Goal: Navigation & Orientation: Find specific page/section

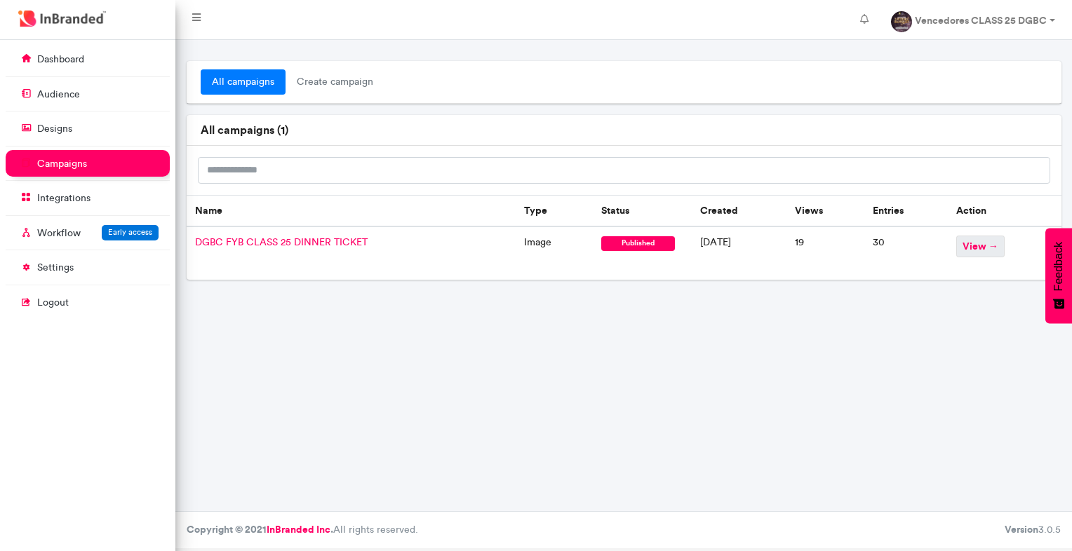
click at [991, 245] on span "view →" at bounding box center [980, 247] width 48 height 22
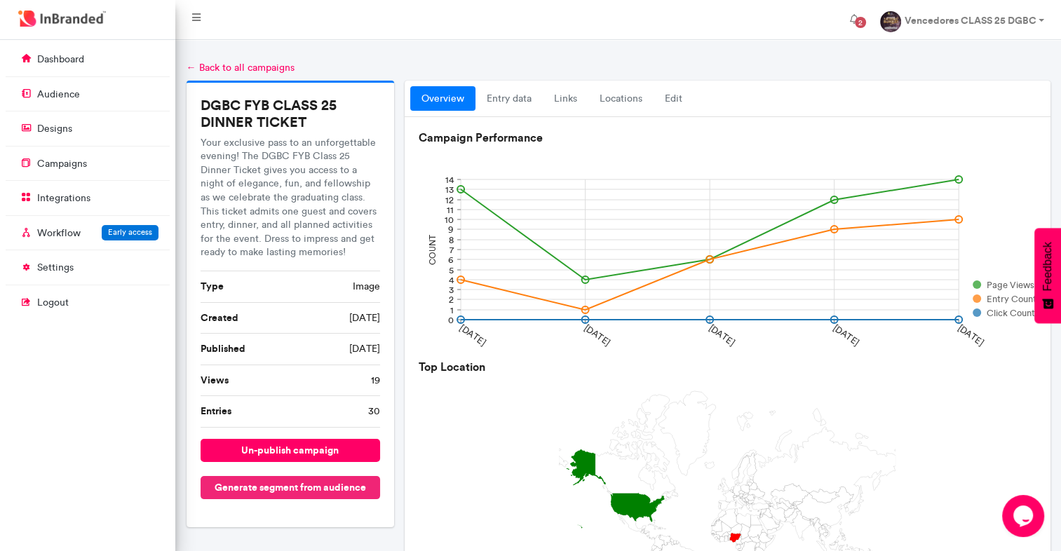
click at [327, 484] on button "Generate segment from audience" at bounding box center [291, 487] width 180 height 23
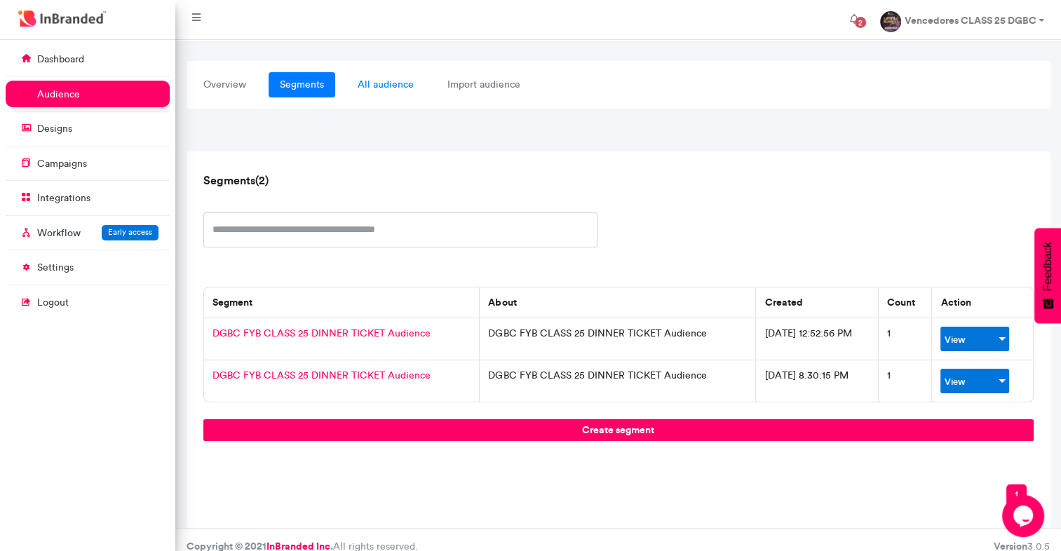
click at [396, 83] on link "all audience" at bounding box center [385, 84] width 79 height 25
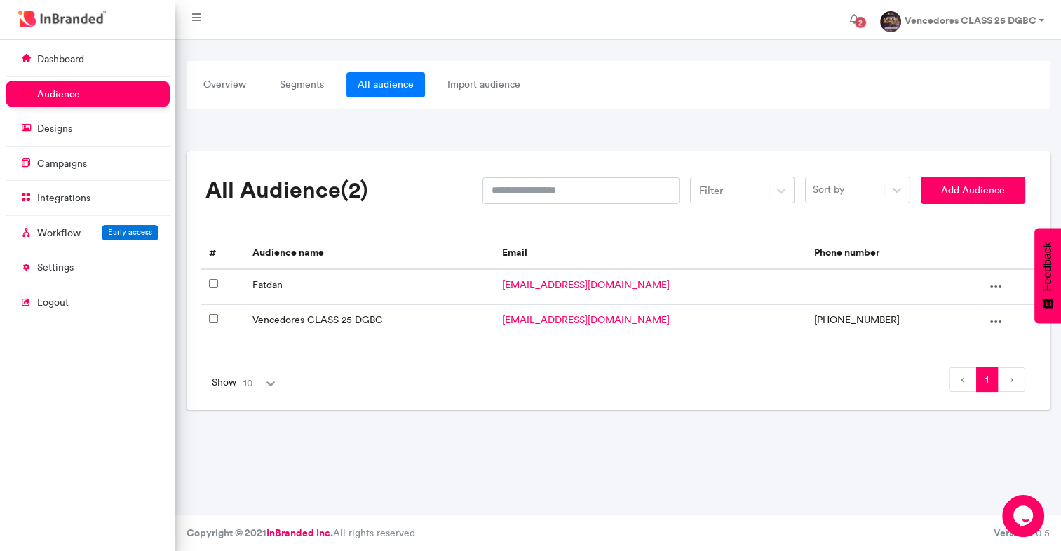
click at [266, 381] on icon at bounding box center [270, 383] width 8 height 5
click at [483, 86] on link "import audience" at bounding box center [483, 84] width 95 height 25
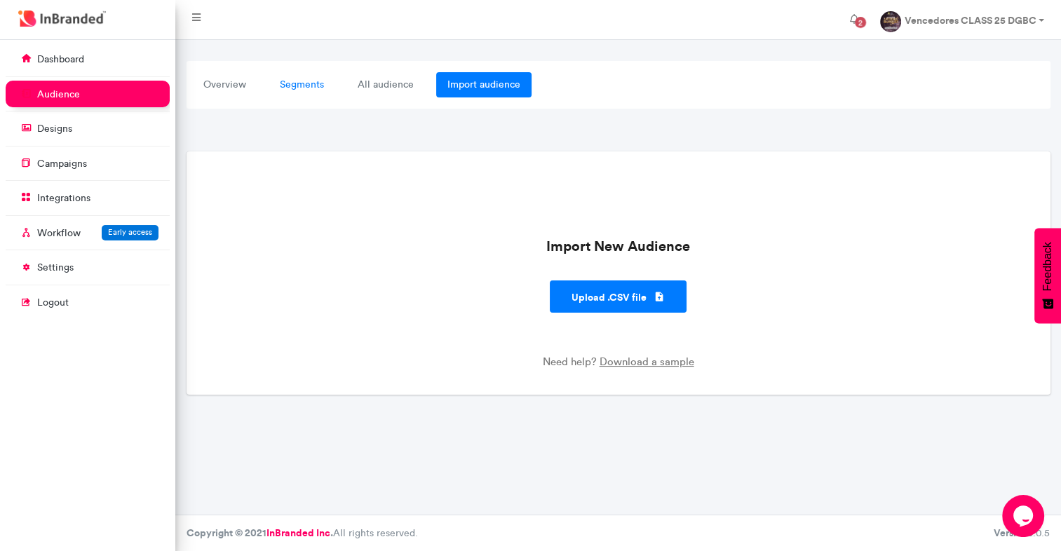
click at [278, 85] on link "segments" at bounding box center [302, 84] width 67 height 25
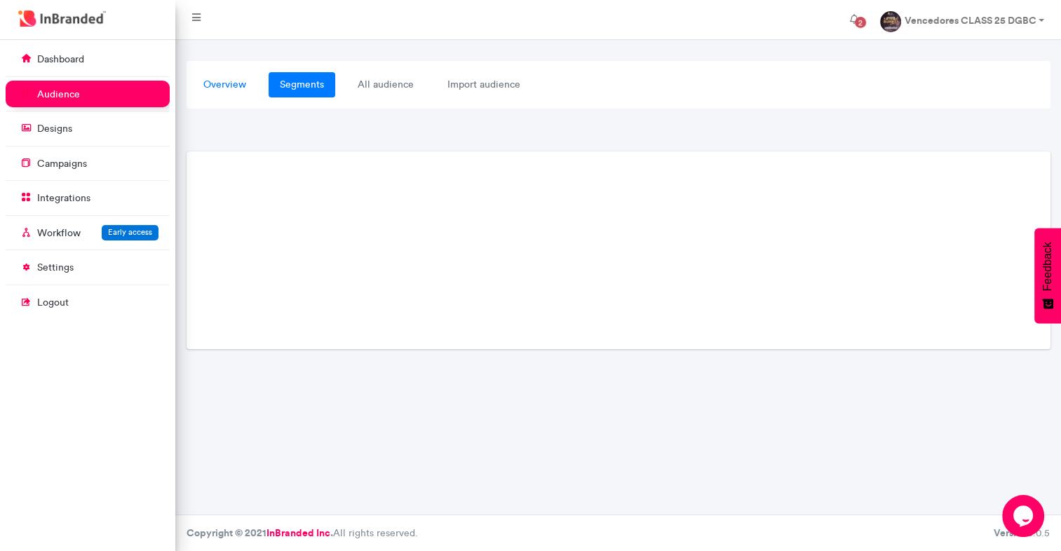
click at [238, 84] on link "overview" at bounding box center [224, 84] width 65 height 25
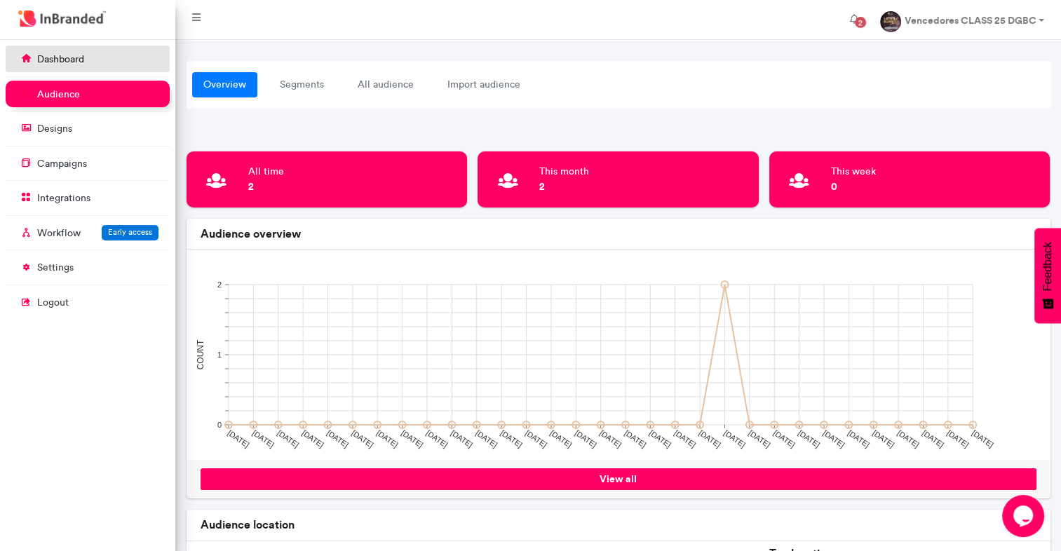
click at [101, 67] on link "dashboard" at bounding box center [88, 59] width 164 height 27
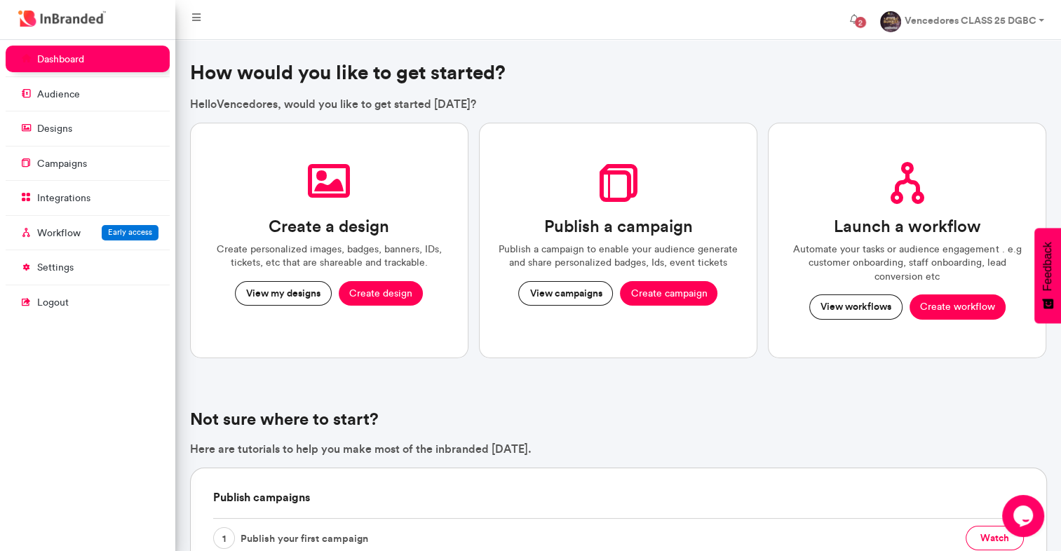
click at [189, 2] on nav "2 Vencedores CLASS 25 DGBC Account settings Change password Logout" at bounding box center [618, 20] width 886 height 40
click at [202, 16] on link at bounding box center [196, 20] width 31 height 28
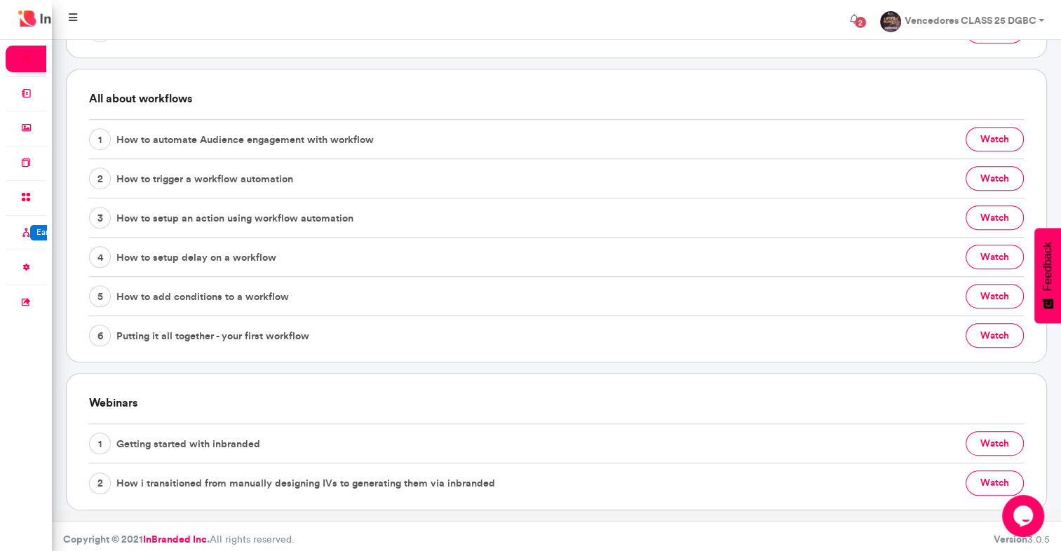
scroll to position [300, 0]
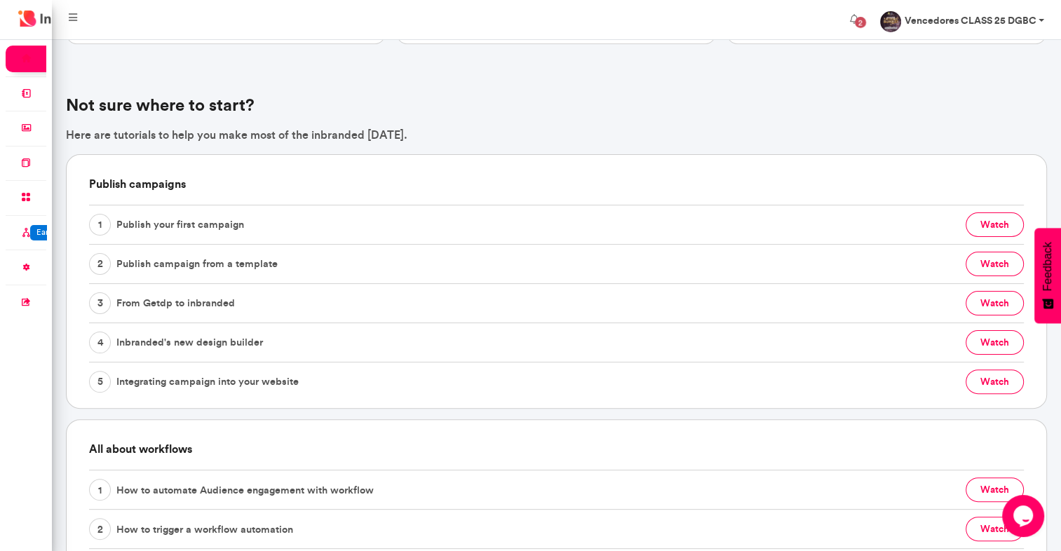
click at [979, 18] on strong "Vencedores CLASS 25 DGBC" at bounding box center [970, 20] width 132 height 13
click at [854, 26] on span "2" at bounding box center [860, 22] width 22 height 22
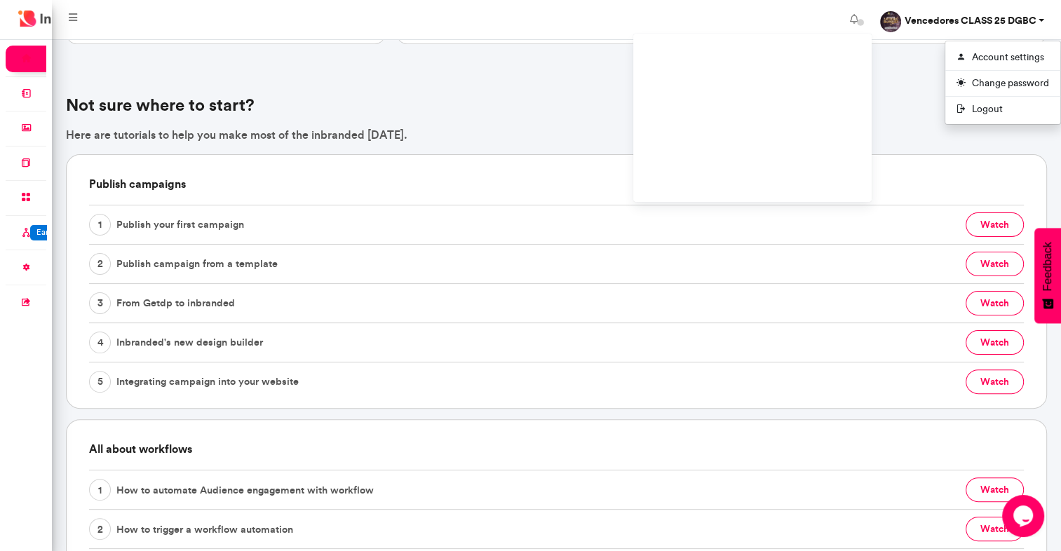
click at [576, 81] on div "How would you like to get started? Hello Vencedores , would you like to get sta…" at bounding box center [556, 311] width 980 height 1100
